Goal: Use online tool/utility: Utilize a website feature to perform a specific function

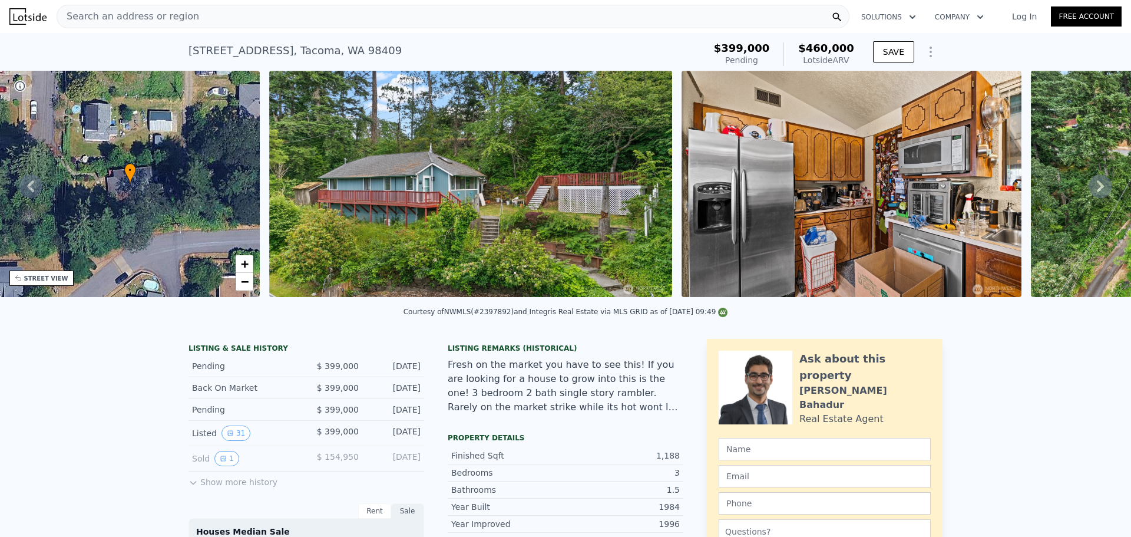
click at [181, 11] on span "Search an address or region" at bounding box center [128, 16] width 142 height 14
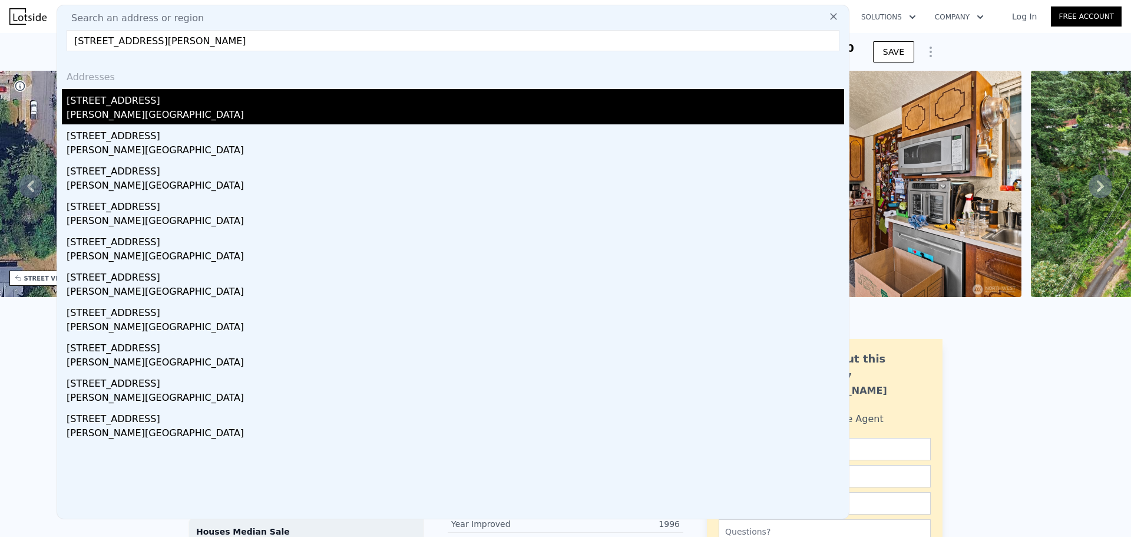
type input "[STREET_ADDRESS][PERSON_NAME]"
click at [170, 109] on div "[PERSON_NAME][GEOGRAPHIC_DATA]" at bounding box center [456, 116] width 778 height 16
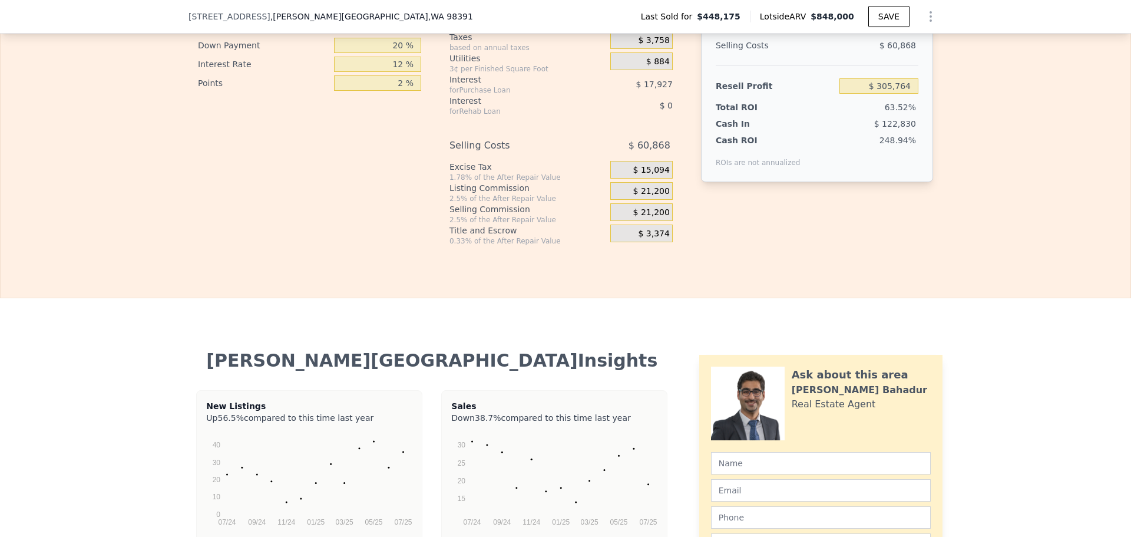
scroll to position [1764, 0]
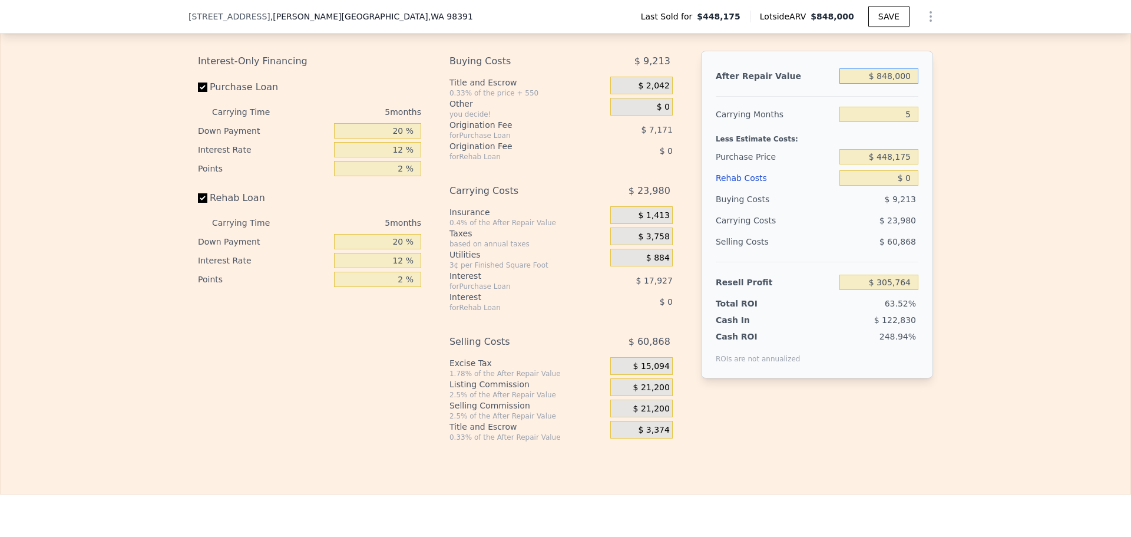
click at [905, 84] on input "$ 848,000" at bounding box center [879, 75] width 79 height 15
type input "$ 8"
type input "-$ 480,497"
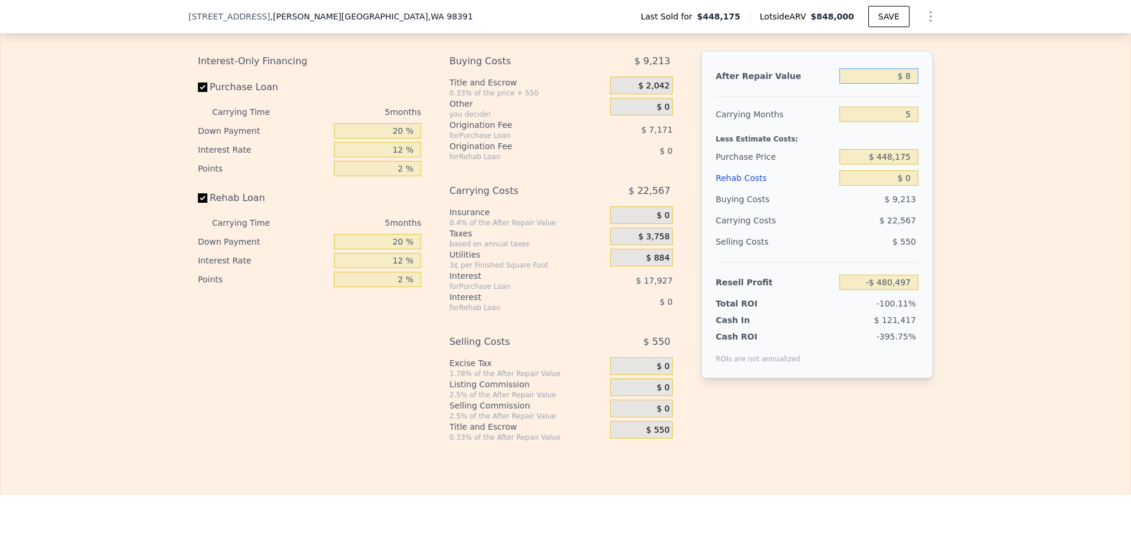
type input "$ 80"
type input "-$ 480,430"
type input "$ 805"
type input "-$ 479,758"
type input "$ 805,000"
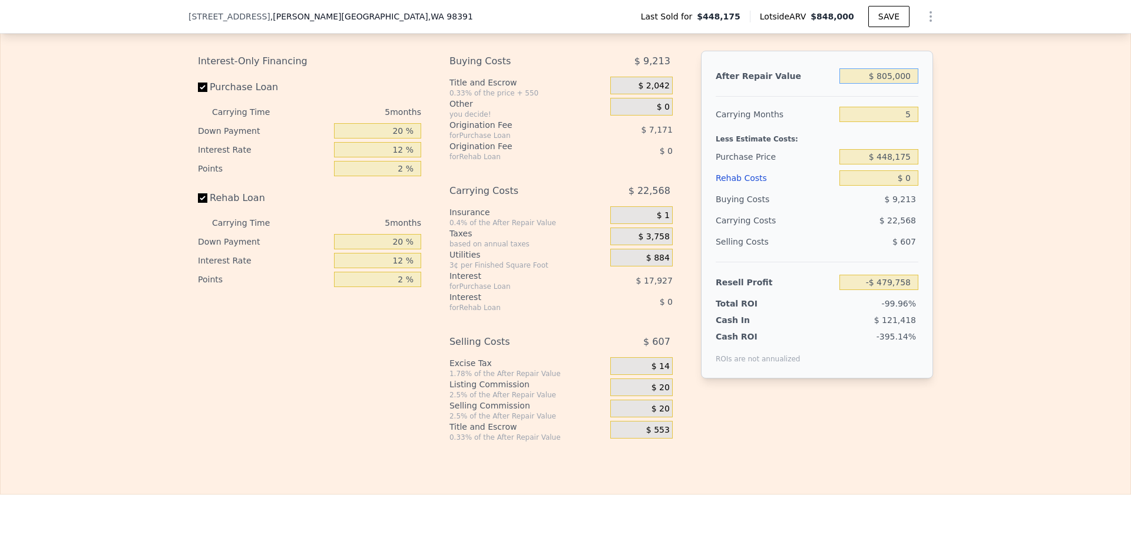
type input "$ 265,893"
click at [773, 460] on div "Rehab Resell Rental Edit the assumptions in yellow boxes. Input profit to calcu…" at bounding box center [565, 210] width 1131 height 568
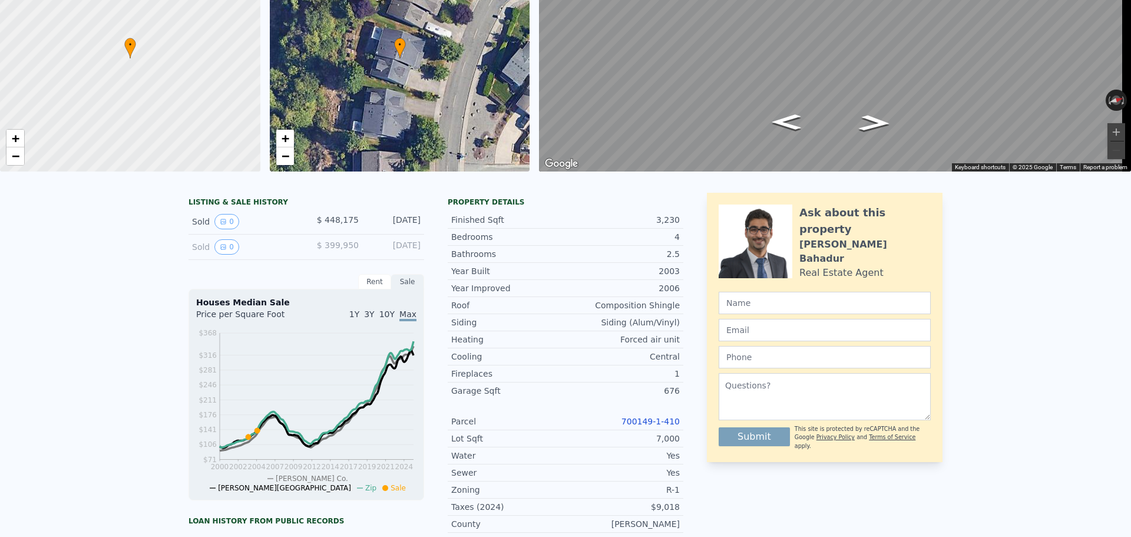
scroll to position [0, 0]
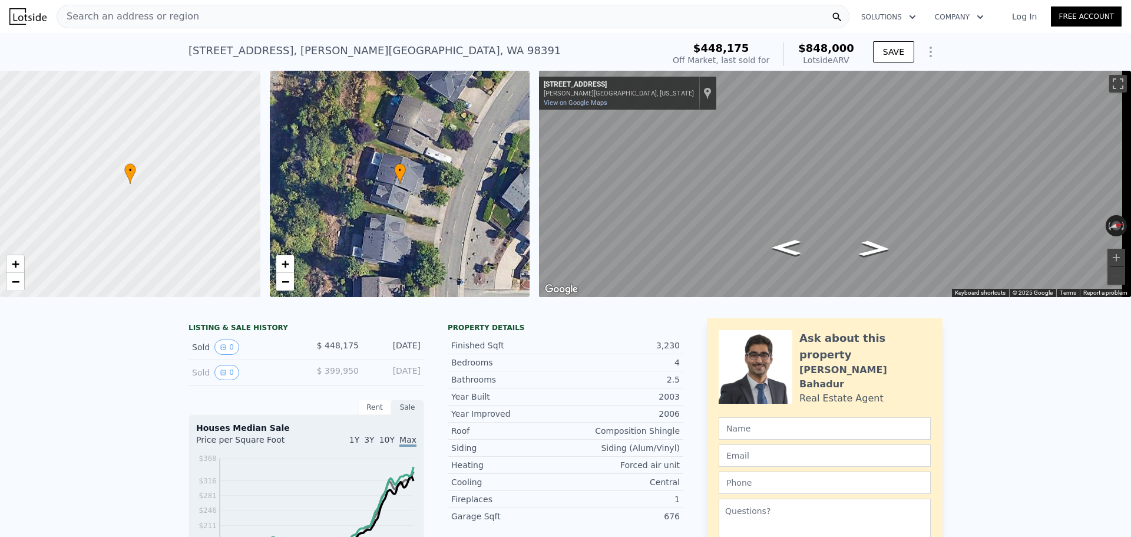
click at [193, 13] on div "Search an address or region" at bounding box center [453, 17] width 793 height 24
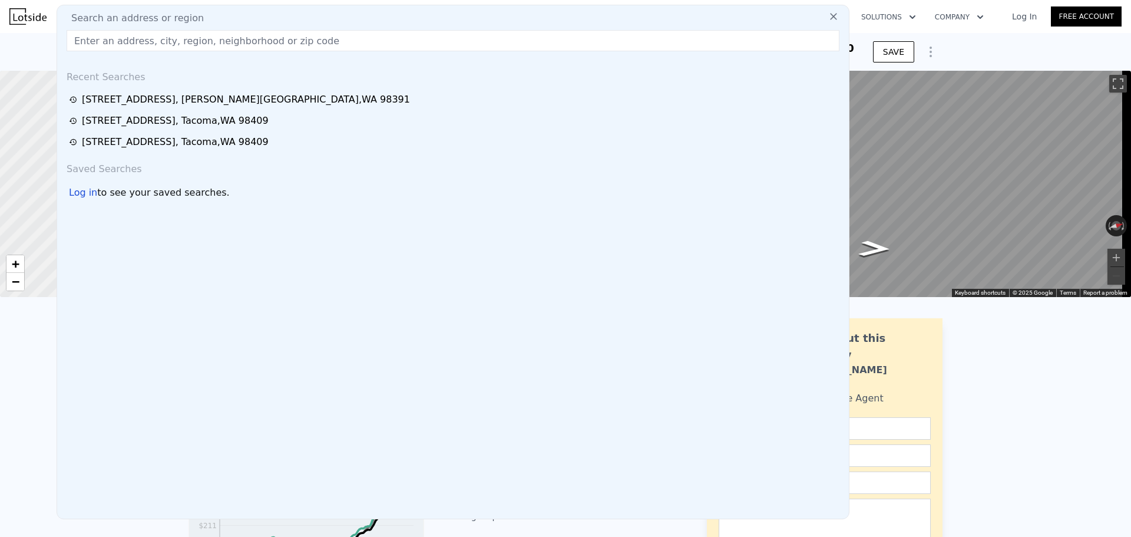
type input "$ 848,000"
type input "$ 305,764"
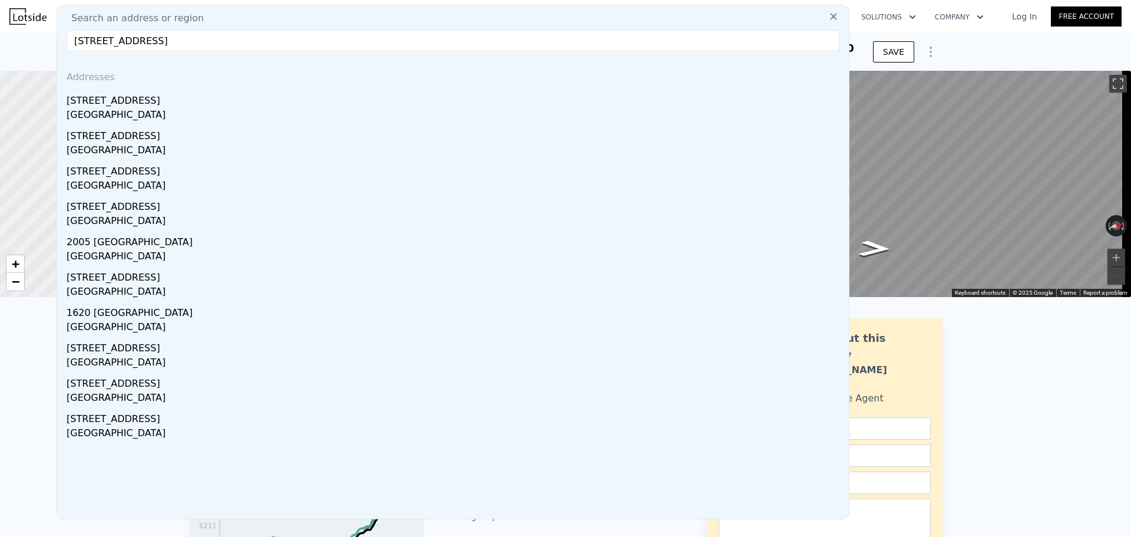
type input "[STREET_ADDRESS]"
